Goal: Task Accomplishment & Management: Complete application form

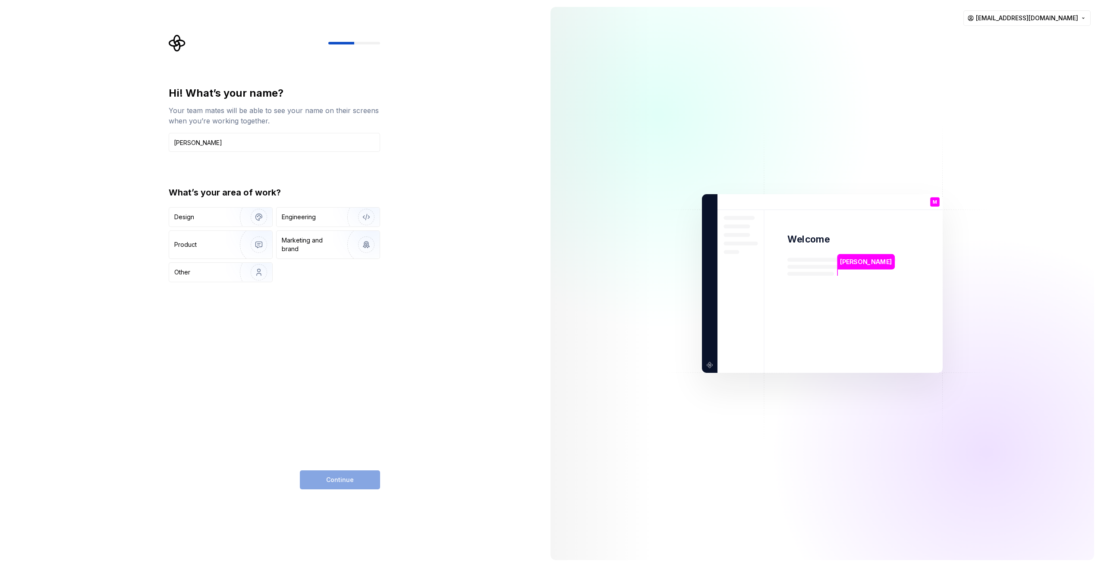
type input "[PERSON_NAME]"
drag, startPoint x: 455, startPoint y: 234, endPoint x: 408, endPoint y: 223, distance: 48.3
click at [455, 234] on div "Hi! What’s your name? Your team mates will be able to see your name on their sc…" at bounding box center [272, 283] width 544 height 567
click at [317, 214] on div "Engineering" at bounding box center [316, 217] width 69 height 9
click at [330, 484] on button "Continue" at bounding box center [340, 479] width 80 height 19
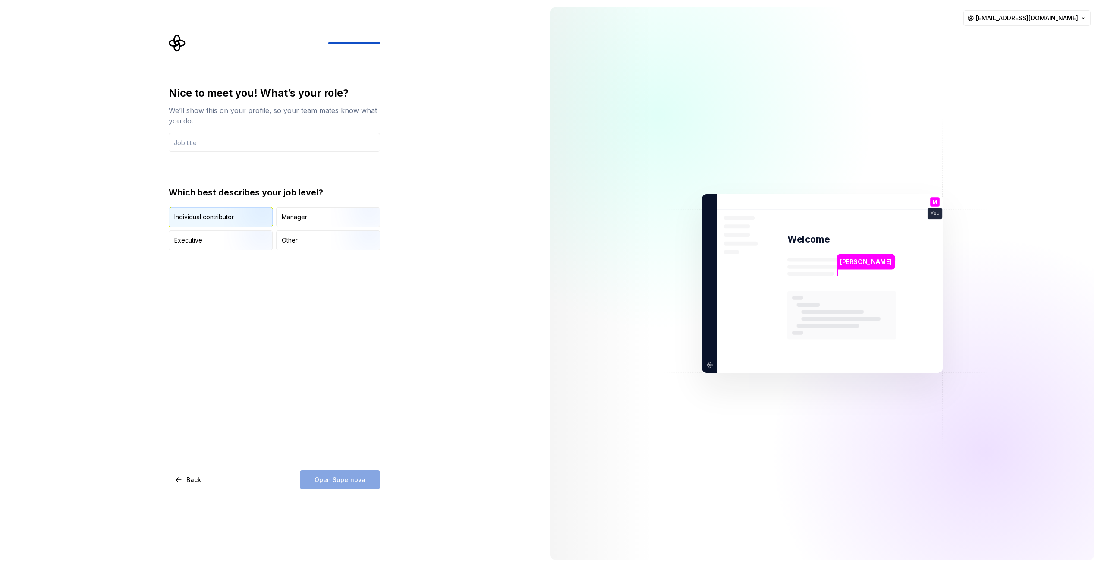
click at [217, 223] on div "Individual contributor" at bounding box center [220, 217] width 103 height 19
click at [212, 150] on input "text" at bounding box center [274, 142] width 211 height 19
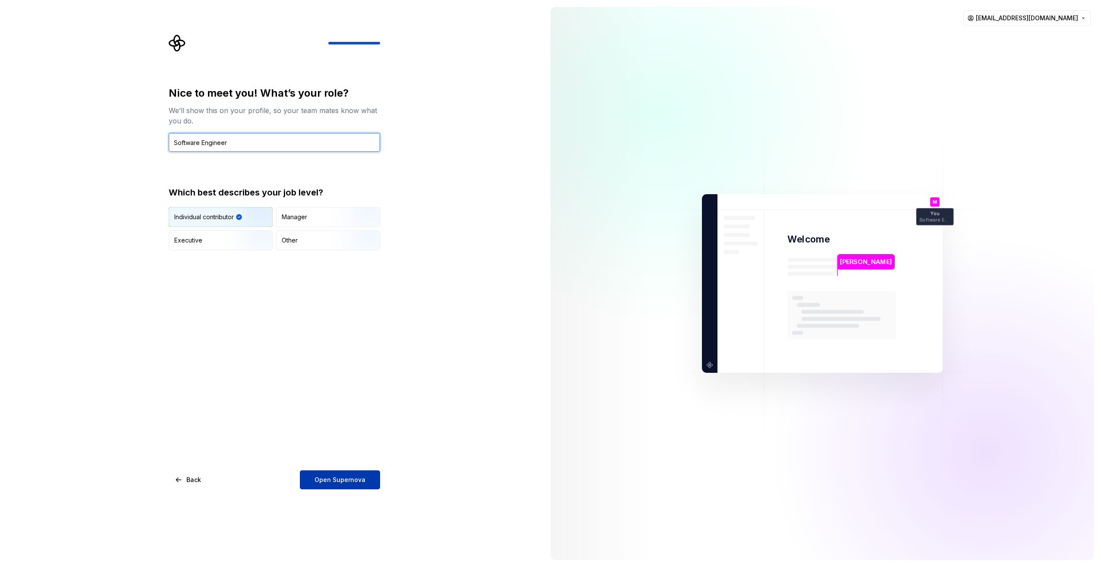
type input "Software Engineer"
click at [340, 480] on span "Open Supernova" at bounding box center [340, 479] width 51 height 9
